Goal: Information Seeking & Learning: Learn about a topic

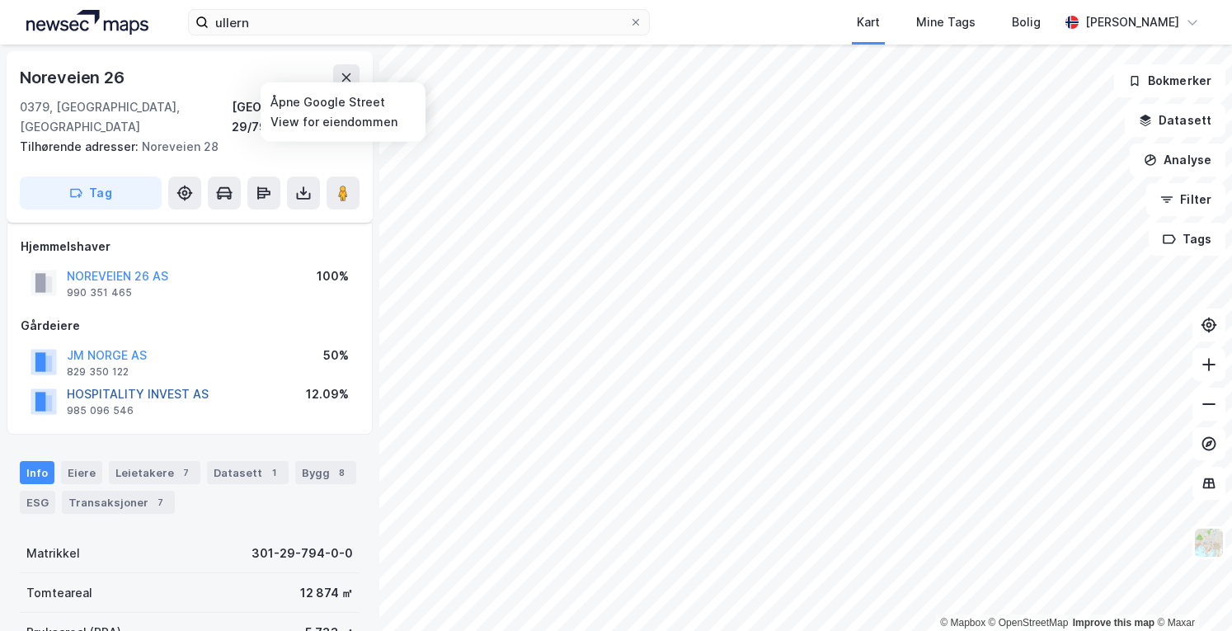
scroll to position [11, 0]
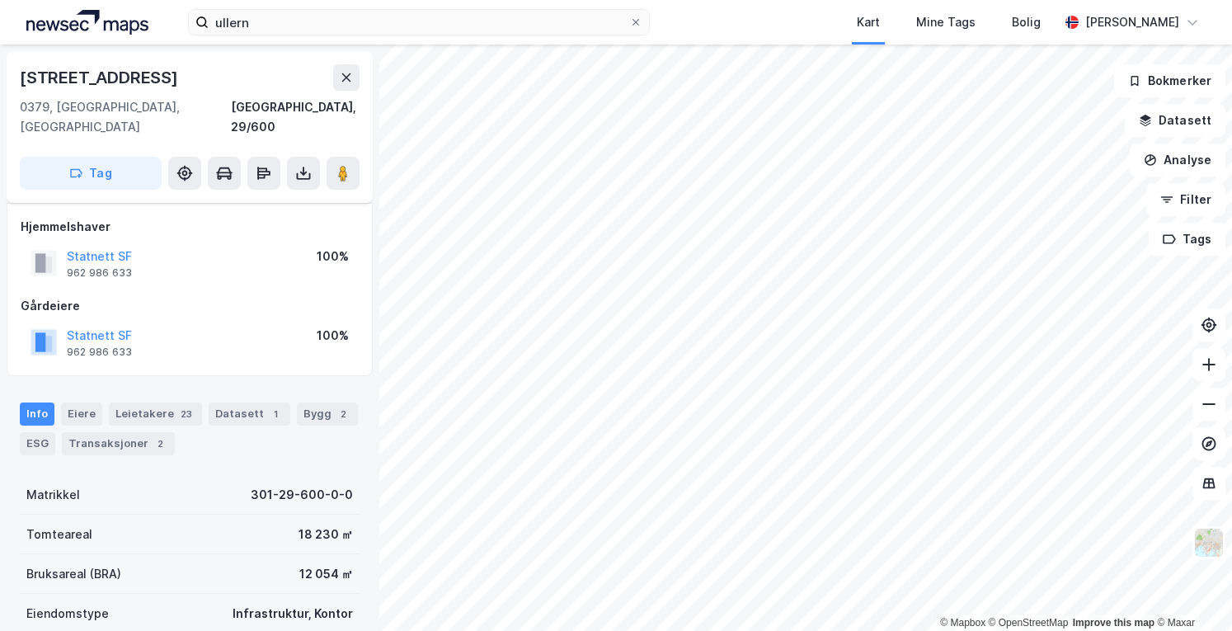
scroll to position [11, 0]
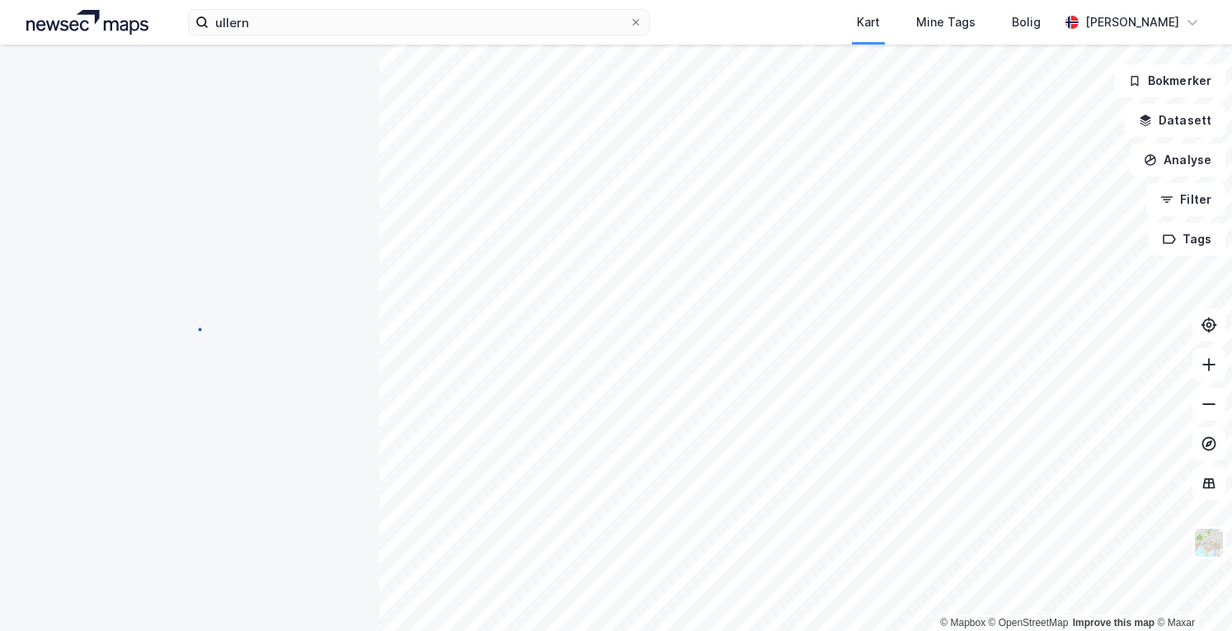
scroll to position [11, 0]
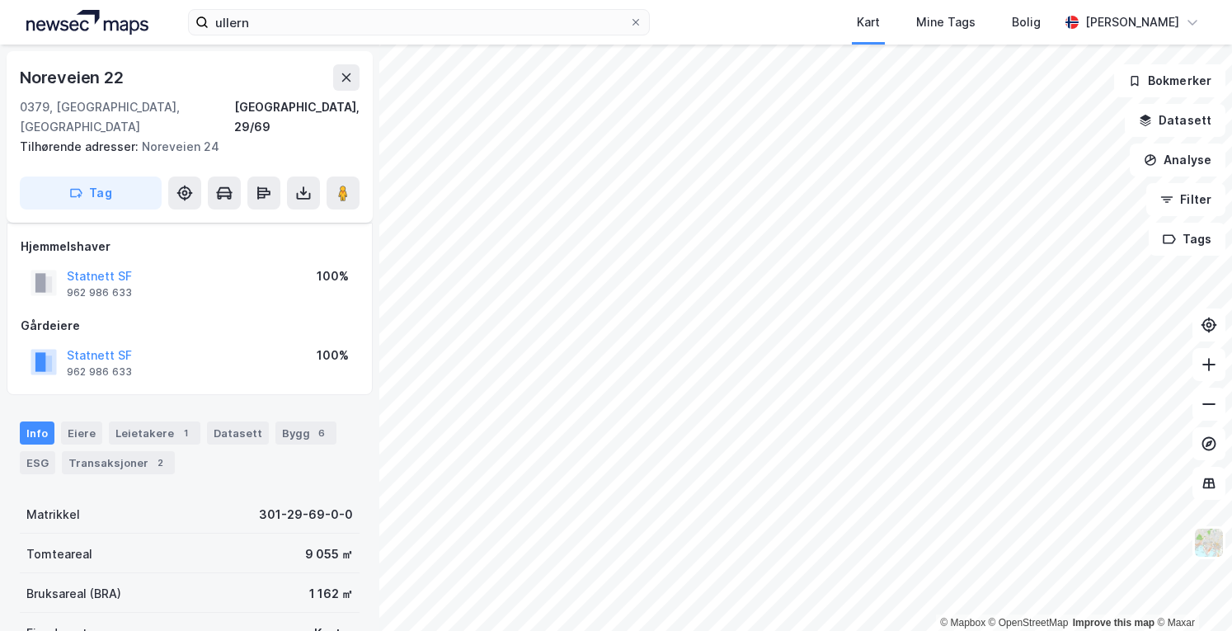
scroll to position [11, 0]
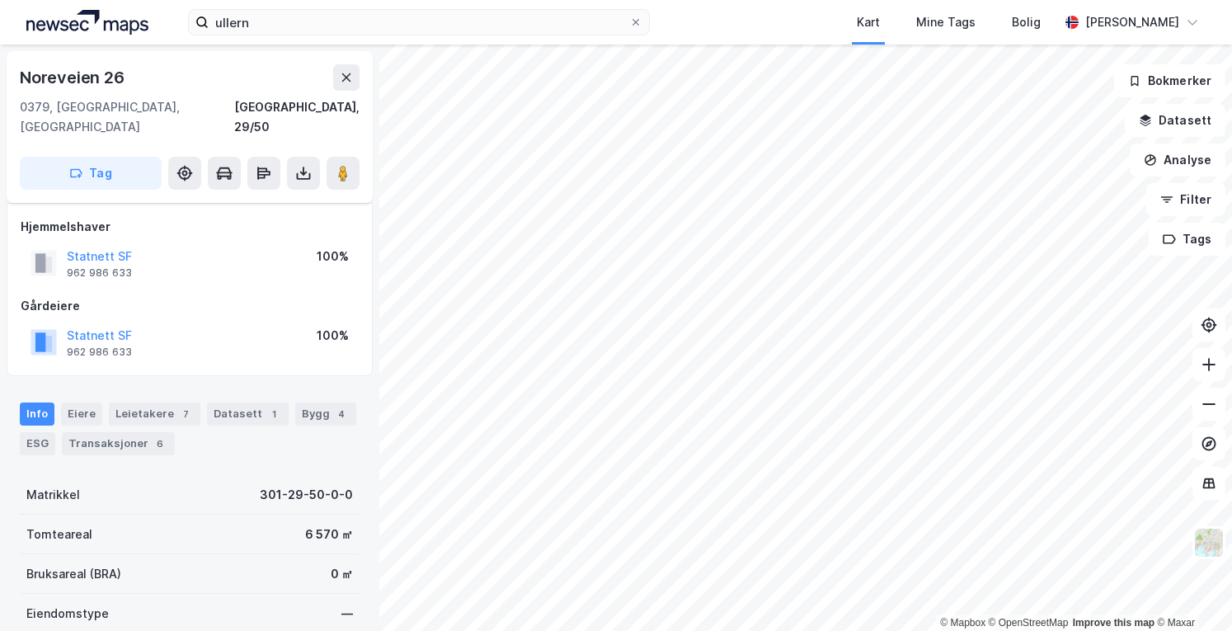
scroll to position [11, 0]
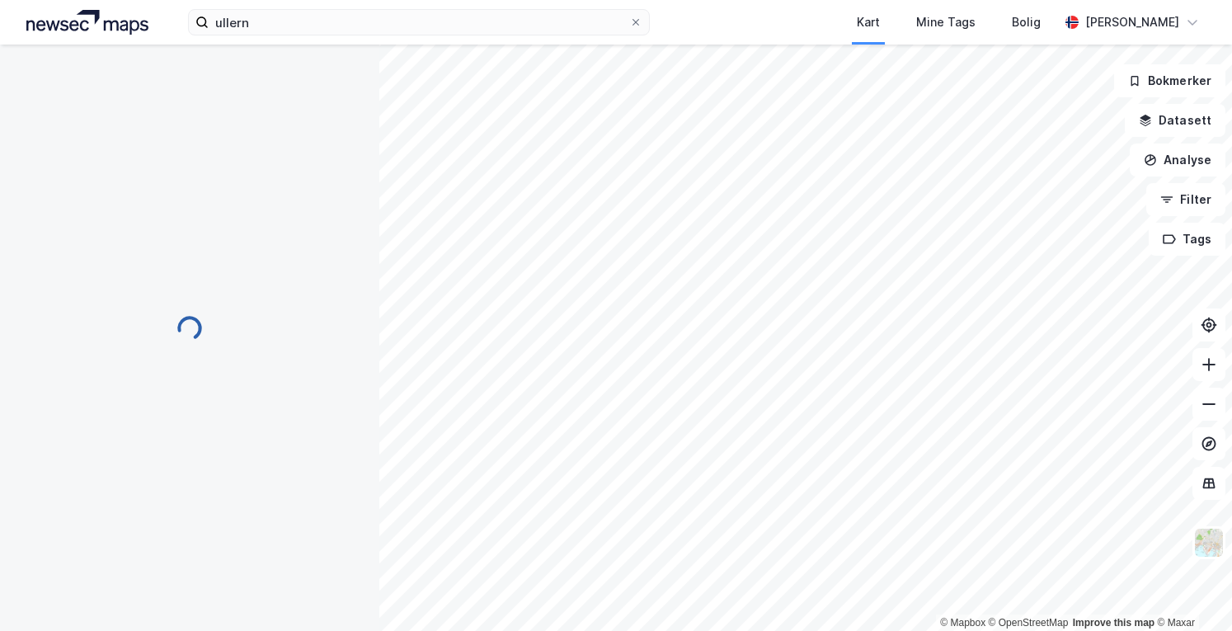
scroll to position [11, 0]
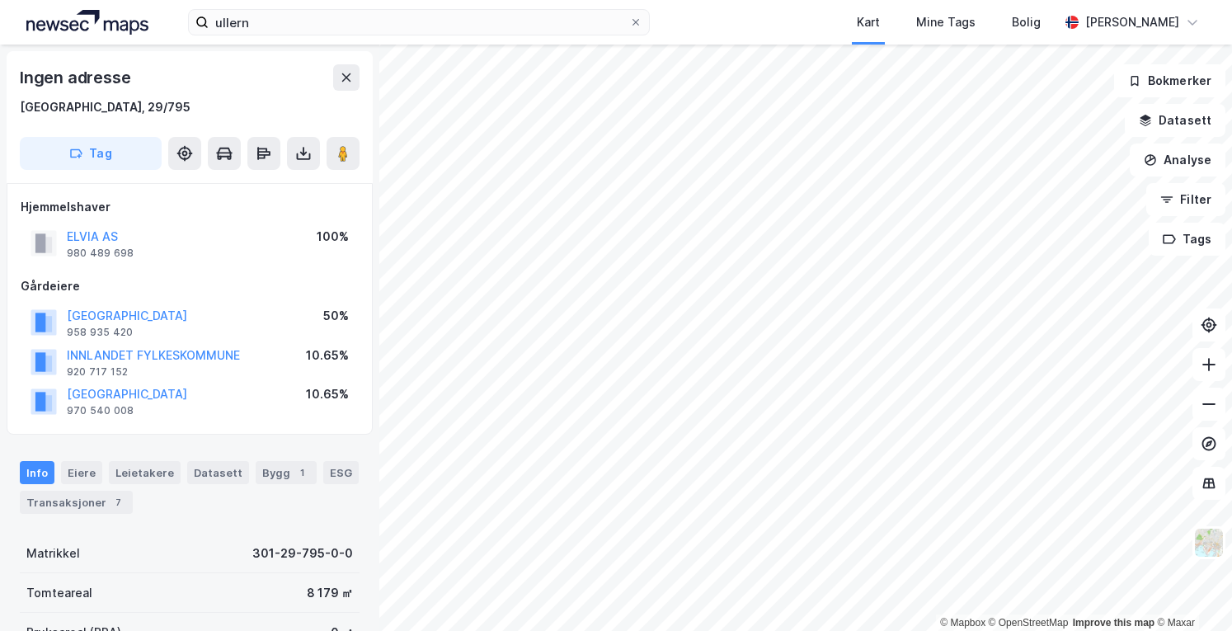
scroll to position [11, 0]
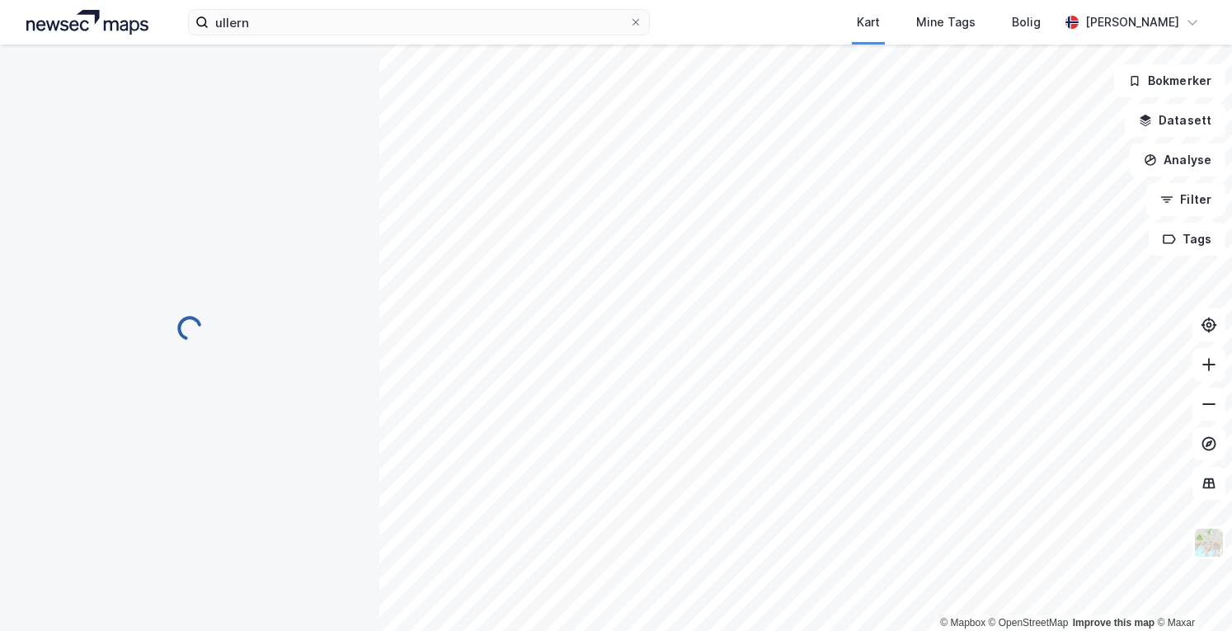
scroll to position [11, 0]
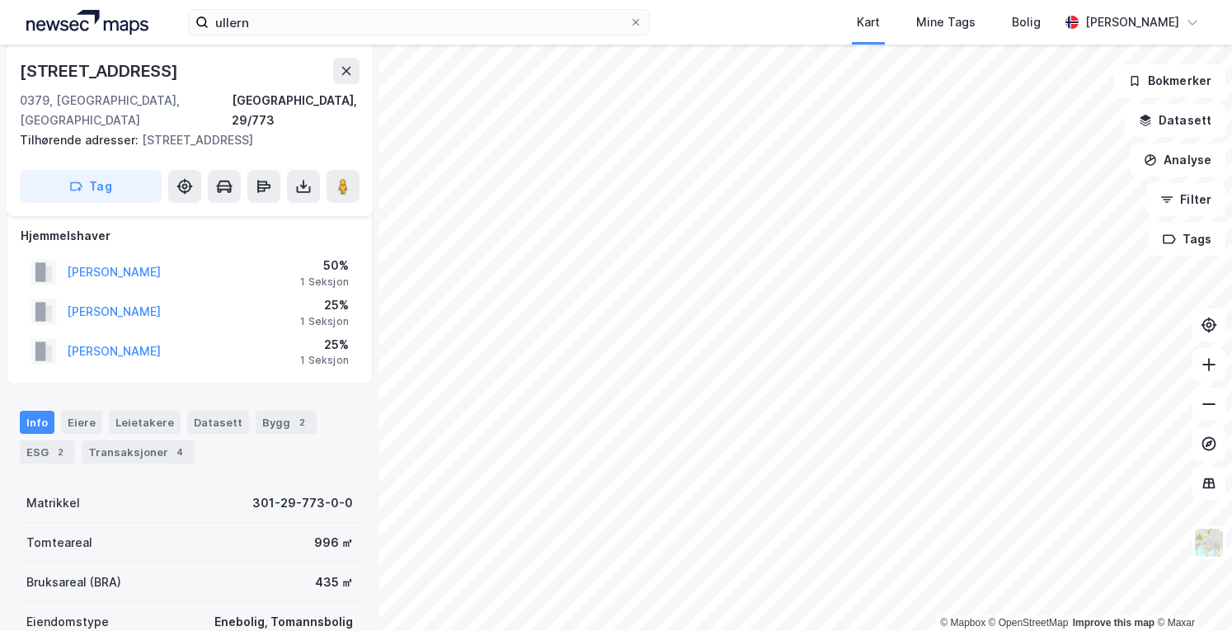
scroll to position [11, 0]
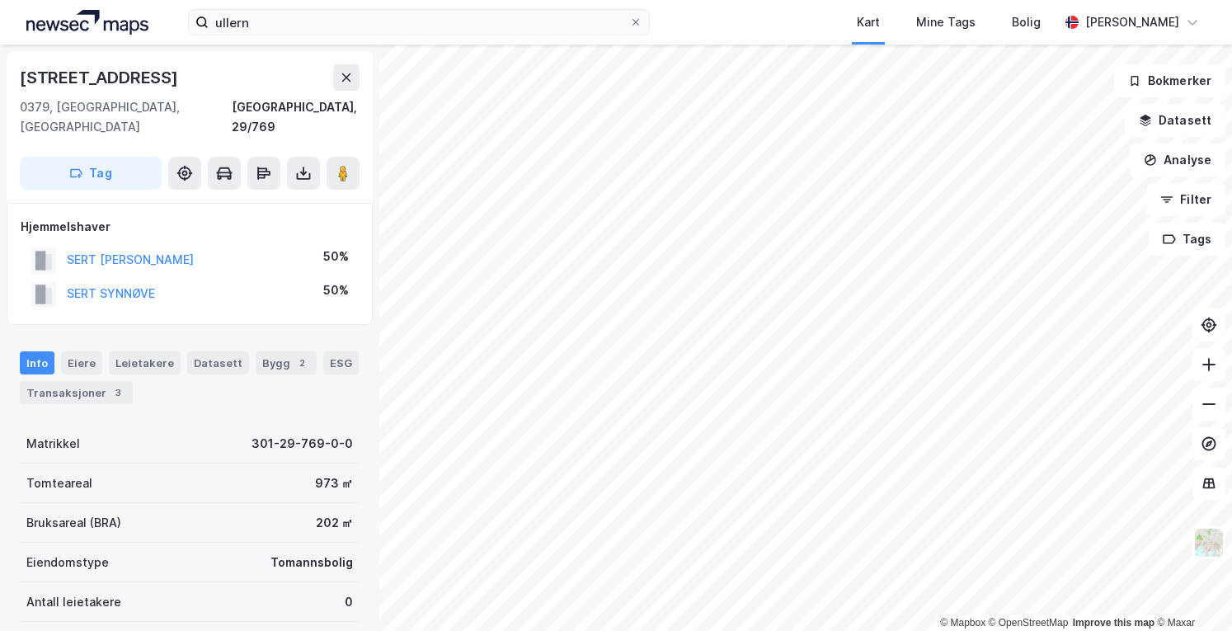
scroll to position [11, 0]
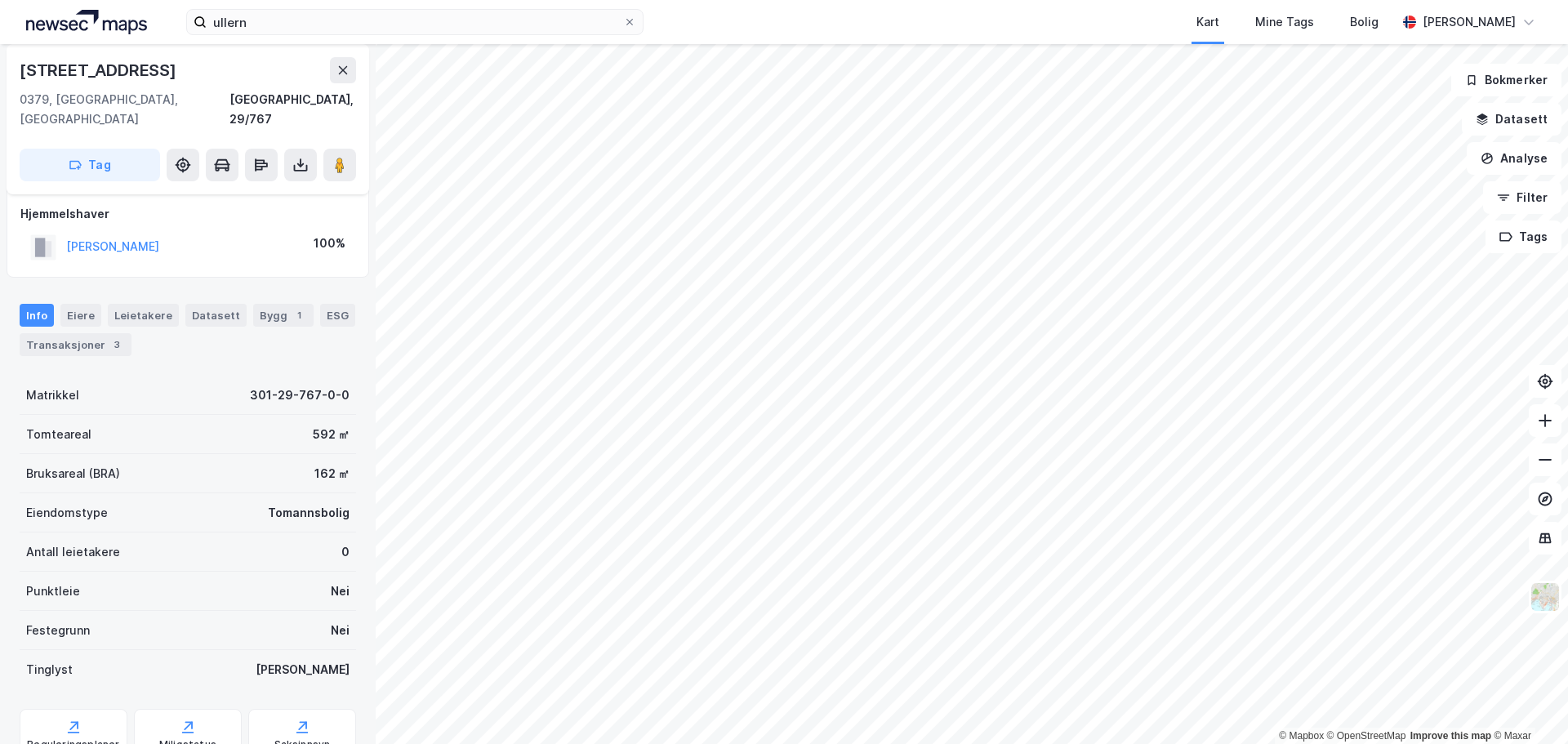
scroll to position [11, 0]
